Goal: Task Accomplishment & Management: Complete application form

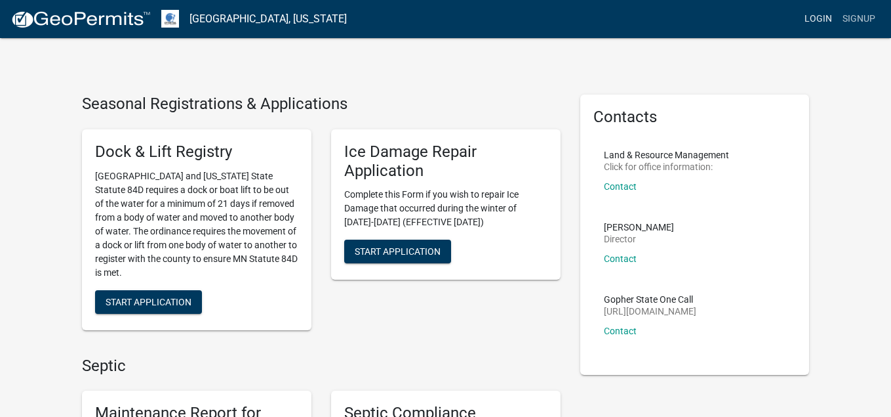
click at [824, 18] on link "Login" at bounding box center [819, 19] width 38 height 25
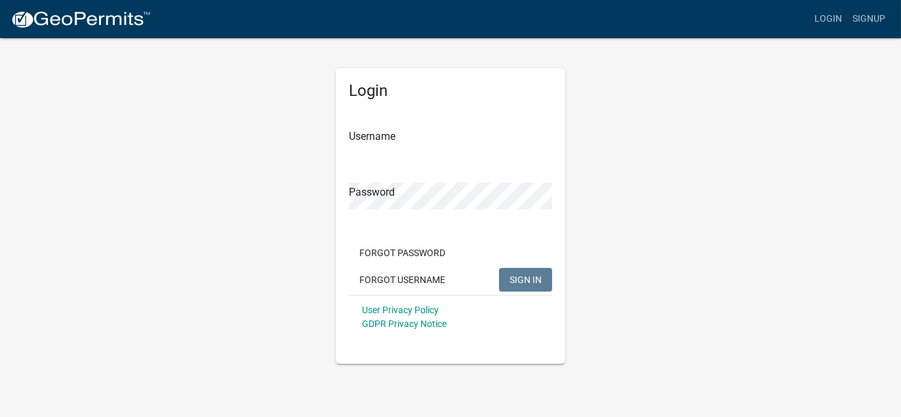
type input "scottsseptic"
click at [527, 279] on span "SIGN IN" at bounding box center [526, 279] width 32 height 10
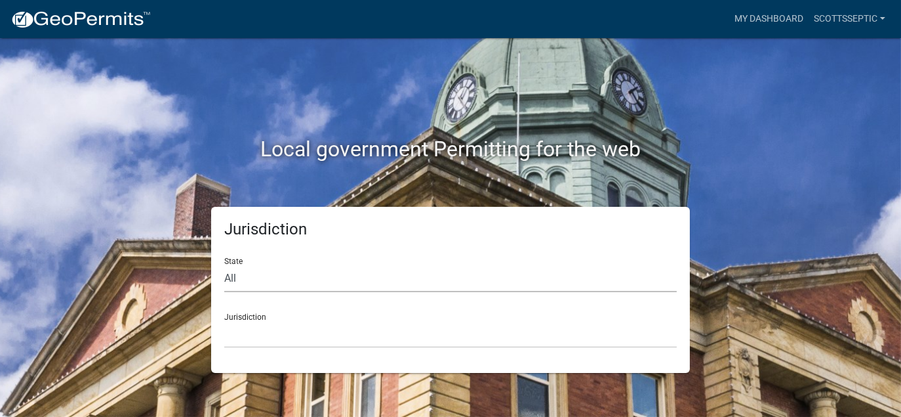
click at [240, 281] on select "All [US_STATE] [US_STATE] [US_STATE] [US_STATE] [US_STATE] [US_STATE] [US_STATE…" at bounding box center [450, 278] width 453 height 27
select select "[US_STATE]"
click at [224, 265] on select "All [US_STATE] [US_STATE] [US_STATE] [US_STATE] [US_STATE] [US_STATE] [US_STATE…" at bounding box center [450, 278] width 453 height 27
click at [263, 333] on select "[GEOGRAPHIC_DATA], [US_STATE] [GEOGRAPHIC_DATA], [US_STATE] [GEOGRAPHIC_DATA], …" at bounding box center [450, 334] width 453 height 27
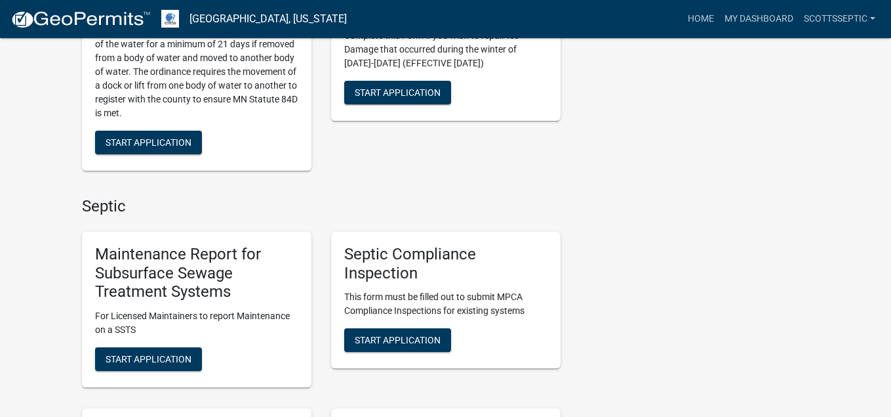
scroll to position [787, 0]
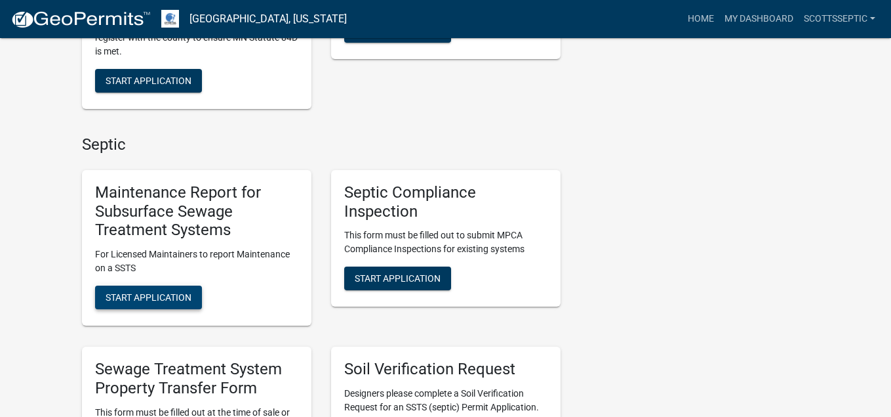
click at [143, 300] on span "Start Application" at bounding box center [149, 297] width 86 height 10
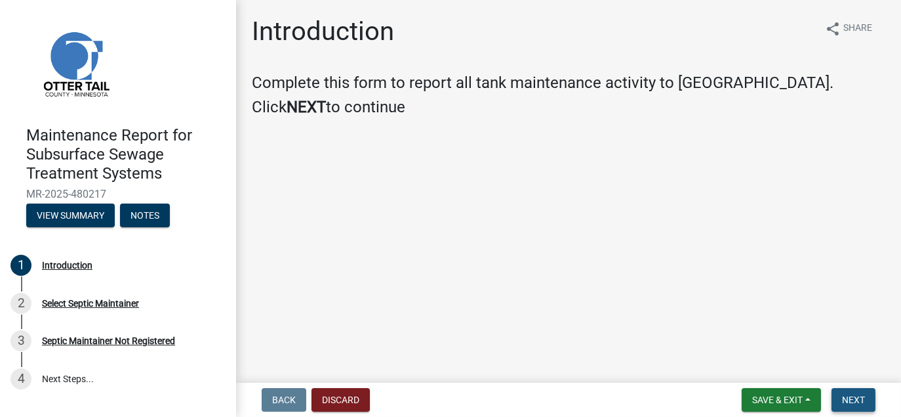
click at [860, 396] on span "Next" at bounding box center [853, 399] width 23 height 10
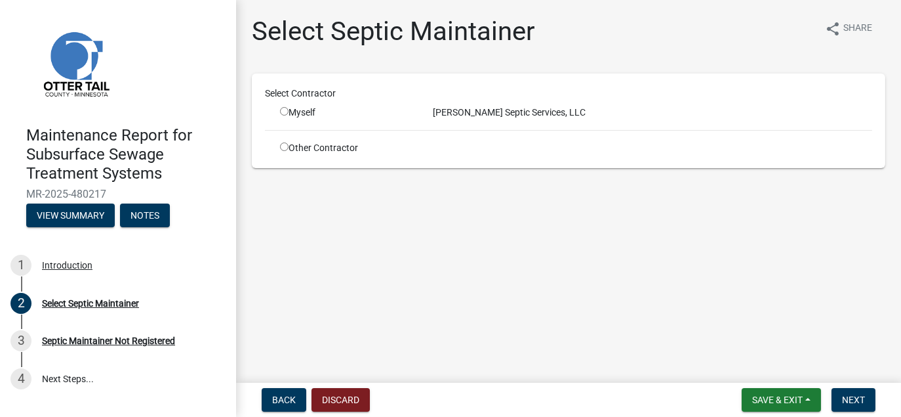
click at [285, 110] on input "radio" at bounding box center [284, 111] width 9 height 9
radio input "true"
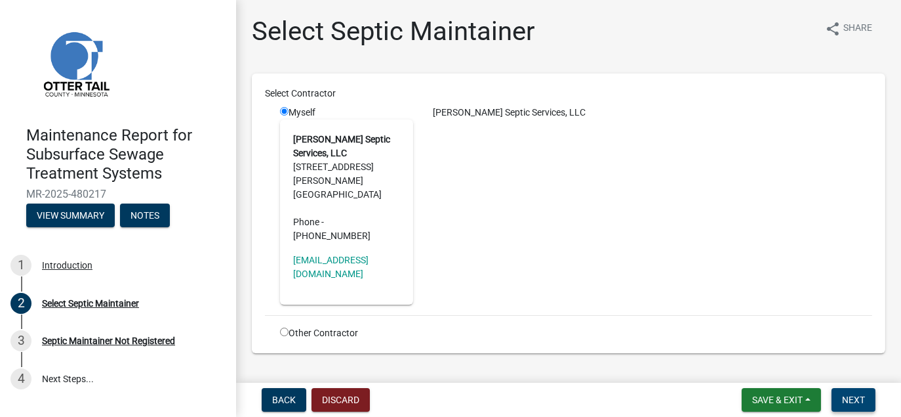
click at [863, 397] on span "Next" at bounding box center [853, 399] width 23 height 10
